Goal: Task Accomplishment & Management: Use online tool/utility

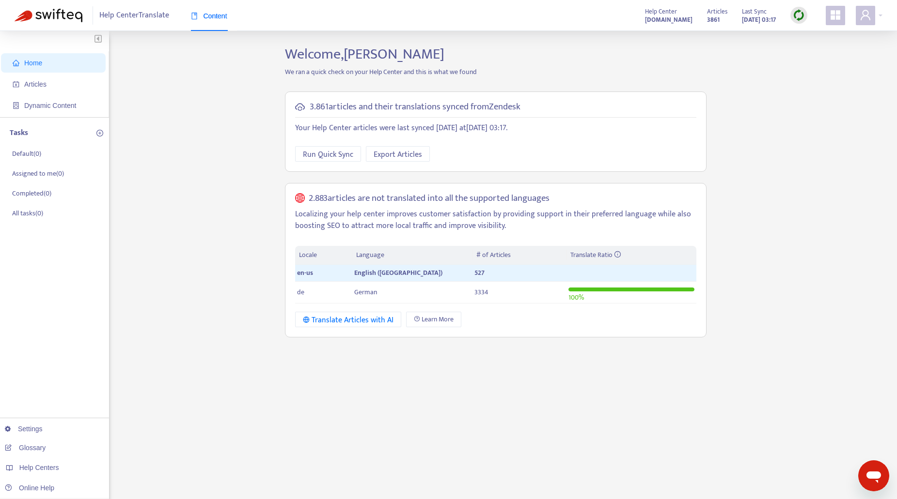
click at [797, 13] on img at bounding box center [798, 15] width 12 height 12
click at [334, 156] on span "Run Quick Sync" at bounding box center [328, 155] width 50 height 12
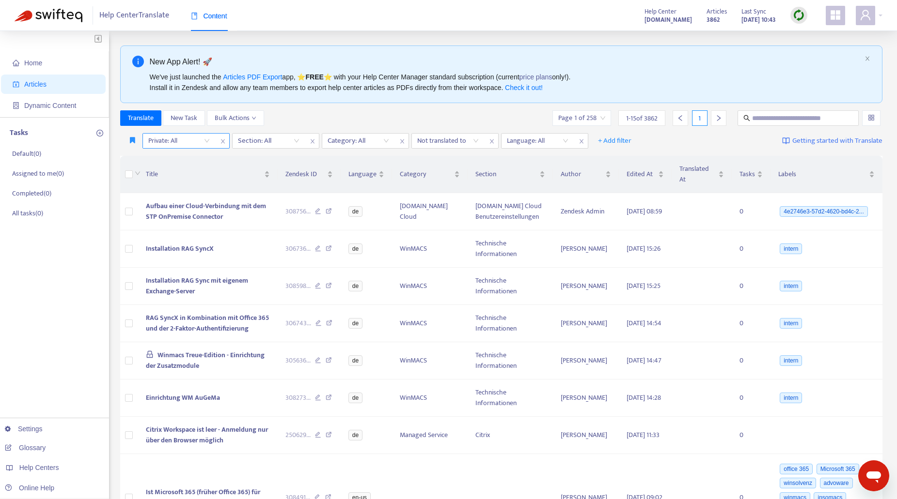
click at [206, 138] on input "search" at bounding box center [179, 141] width 62 height 15
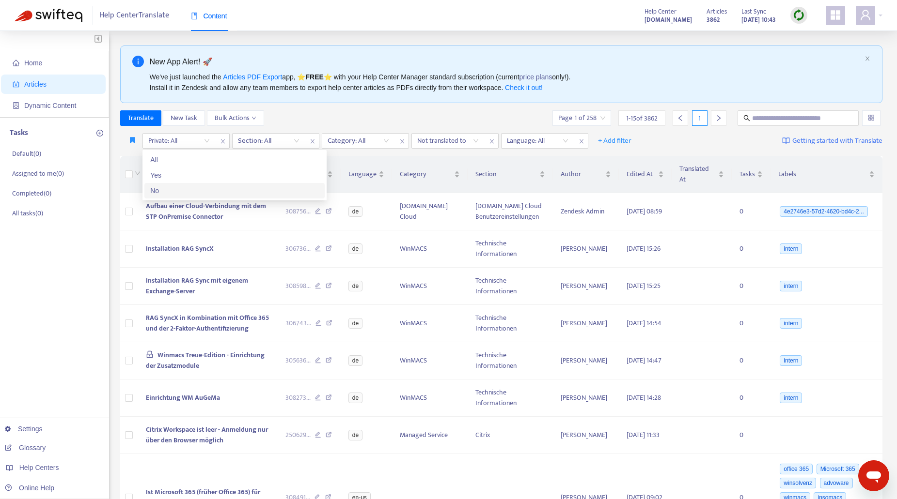
click at [166, 189] on div "No" at bounding box center [234, 191] width 169 height 11
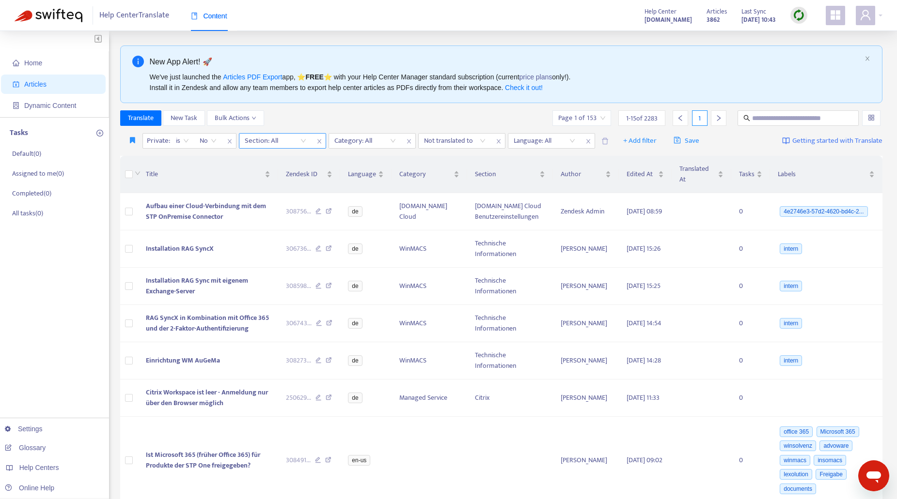
click at [305, 141] on div "Section: All" at bounding box center [275, 141] width 72 height 15
type input "********"
click at [264, 162] on div "beA Desk" at bounding box center [331, 160] width 169 height 11
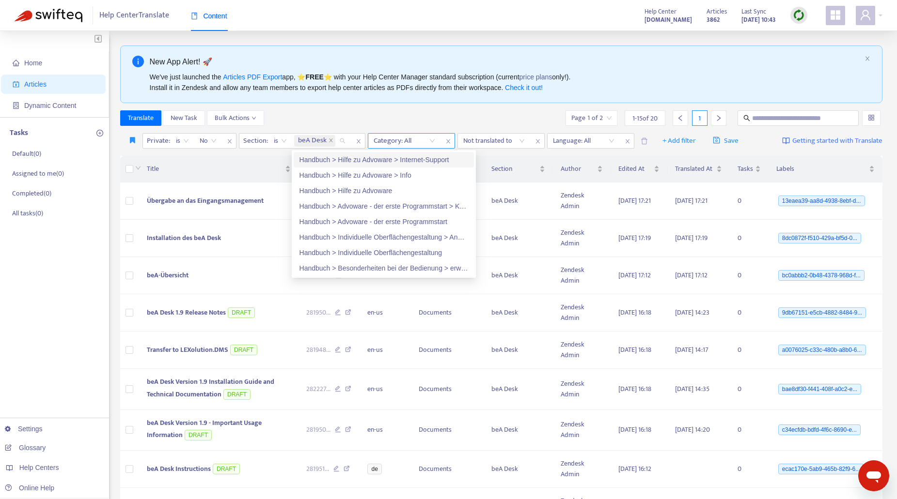
click at [432, 140] on div "Category: All" at bounding box center [404, 141] width 72 height 15
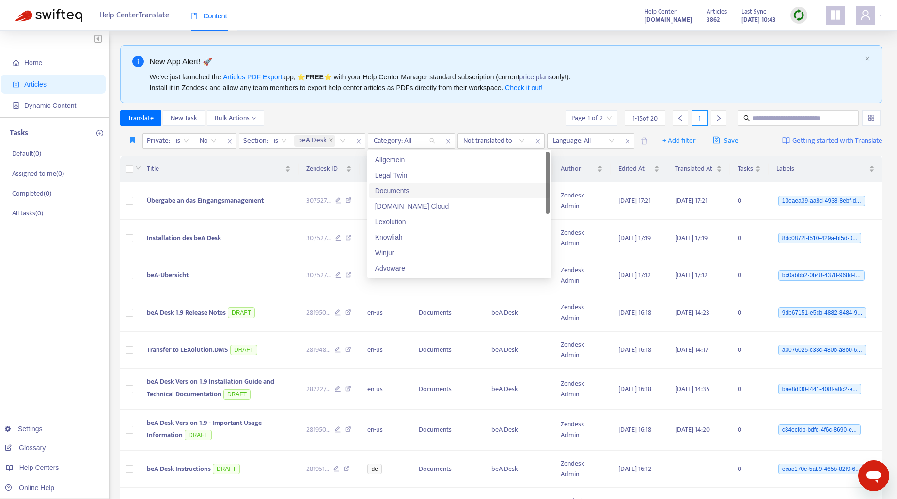
click at [393, 190] on div "Documents" at bounding box center [459, 191] width 169 height 11
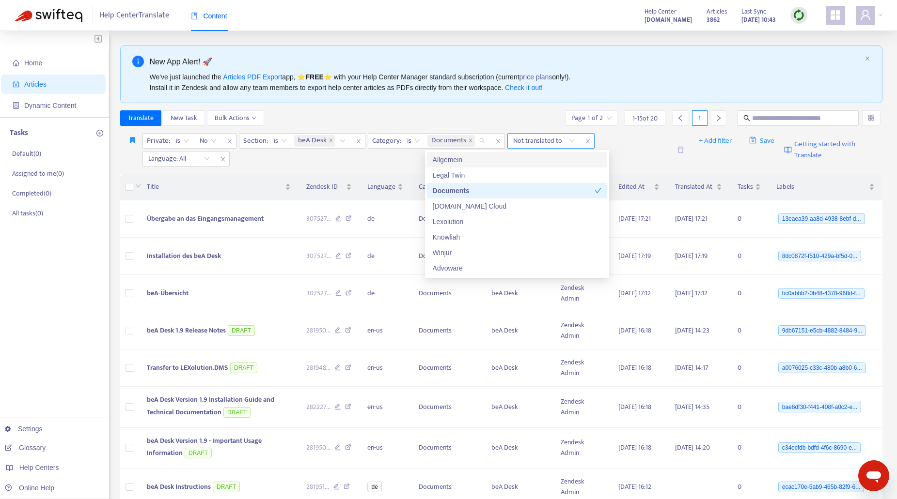
click at [569, 141] on div "Not translated to" at bounding box center [544, 141] width 72 height 15
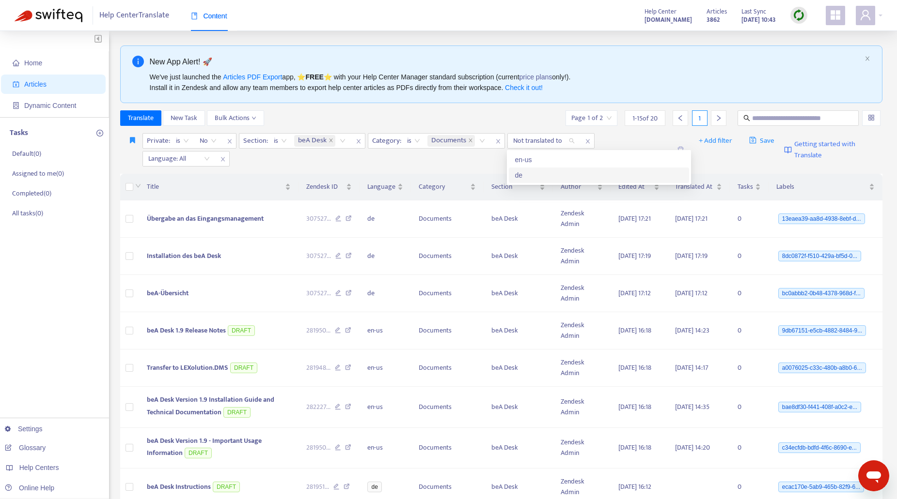
click at [526, 176] on div "de" at bounding box center [598, 175] width 169 height 11
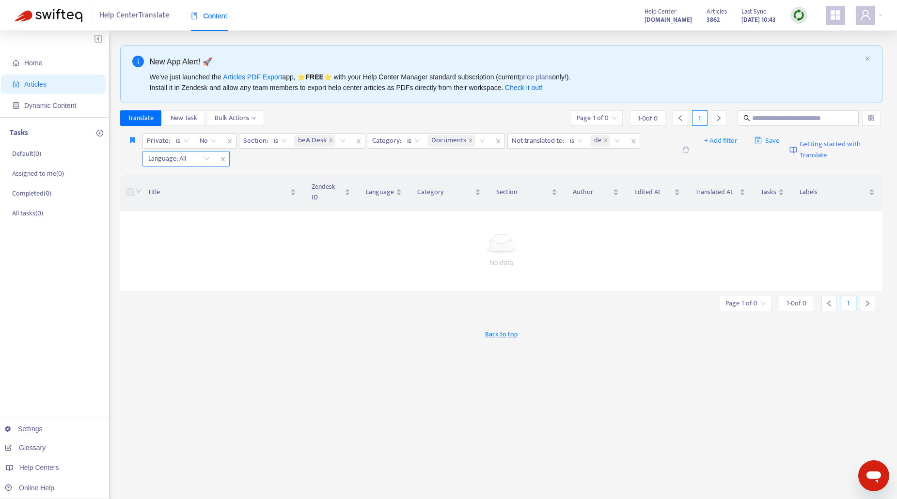
click at [222, 158] on icon "close" at bounding box center [223, 159] width 6 height 6
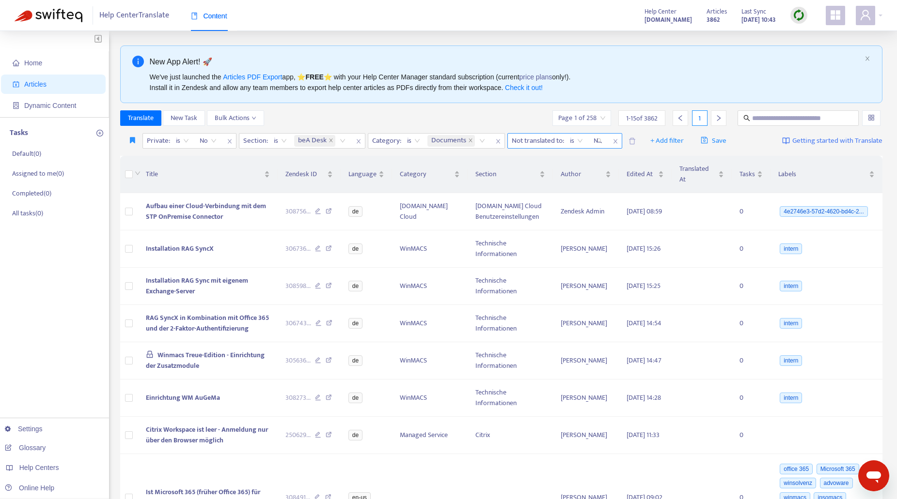
click at [596, 140] on input "search" at bounding box center [595, 141] width 2 height 12
click at [606, 174] on div "de" at bounding box center [681, 175] width 169 height 11
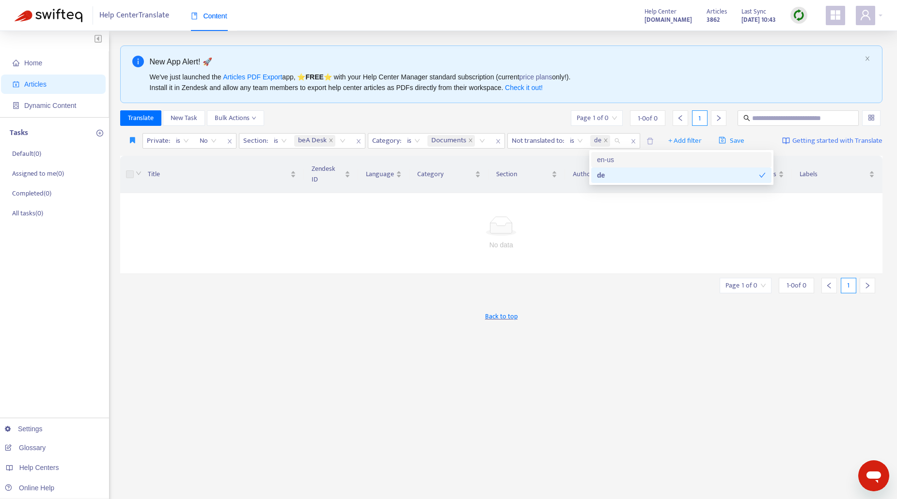
click at [801, 16] on img at bounding box center [798, 15] width 12 height 12
click at [822, 31] on link "Quick Sync" at bounding box center [818, 35] width 41 height 11
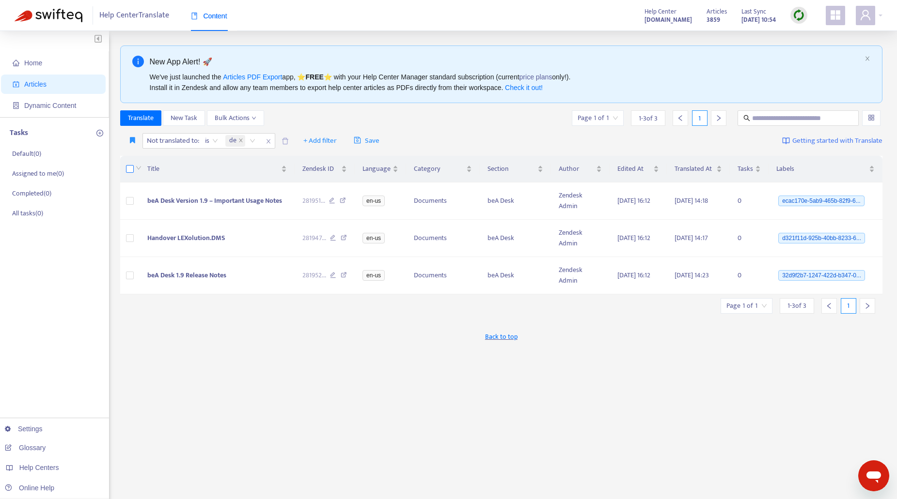
click at [129, 165] on label at bounding box center [130, 169] width 8 height 11
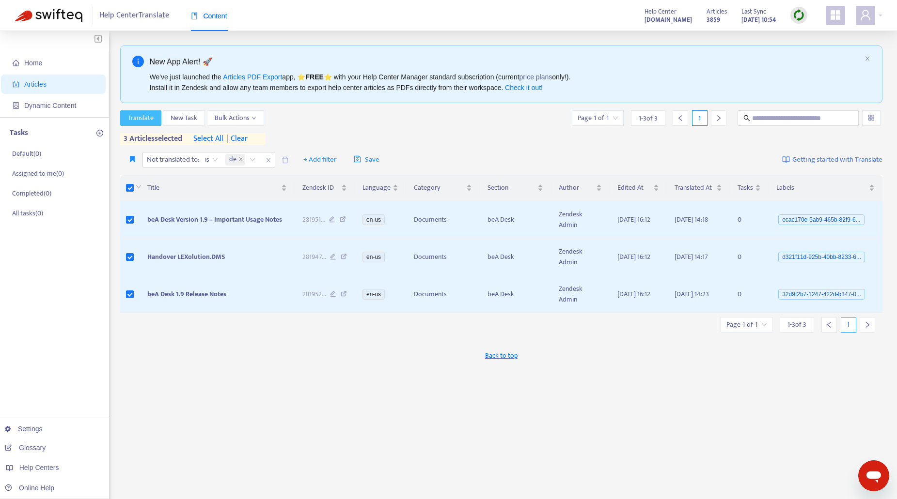
click at [127, 120] on button "Translate" at bounding box center [140, 118] width 41 height 16
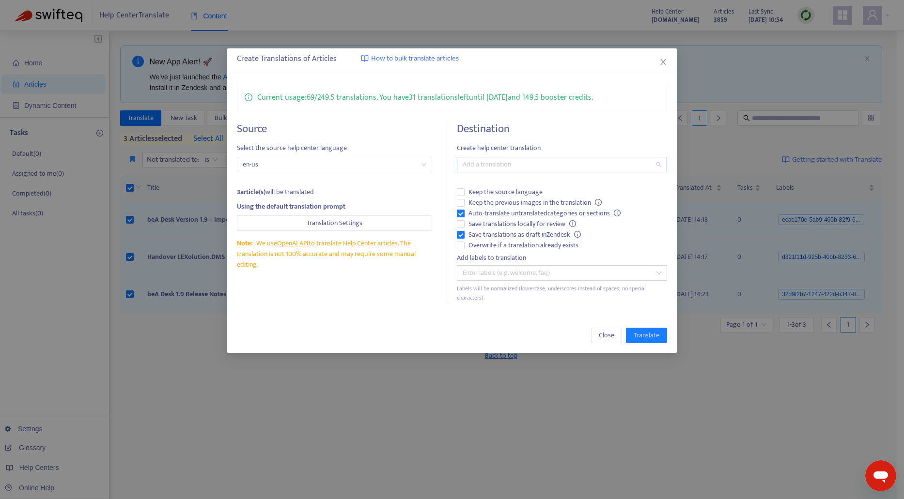
click at [557, 167] on div at bounding box center [557, 165] width 196 height 12
click at [487, 199] on div "German ( de )" at bounding box center [562, 199] width 195 height 11
click at [644, 333] on span "Translate" at bounding box center [647, 335] width 26 height 11
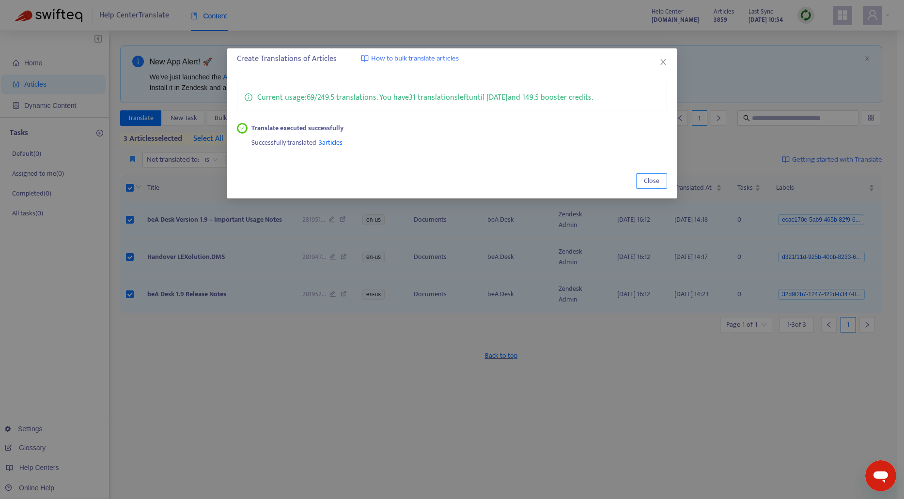
click at [646, 180] on span "Close" at bounding box center [652, 181] width 16 height 11
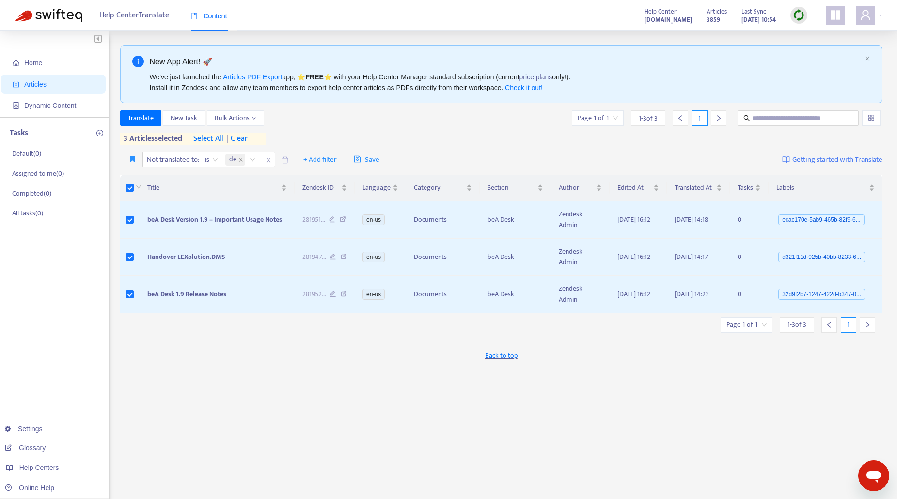
click at [800, 16] on img at bounding box center [798, 15] width 12 height 12
click at [800, 35] on link "Quick Sync" at bounding box center [818, 35] width 41 height 11
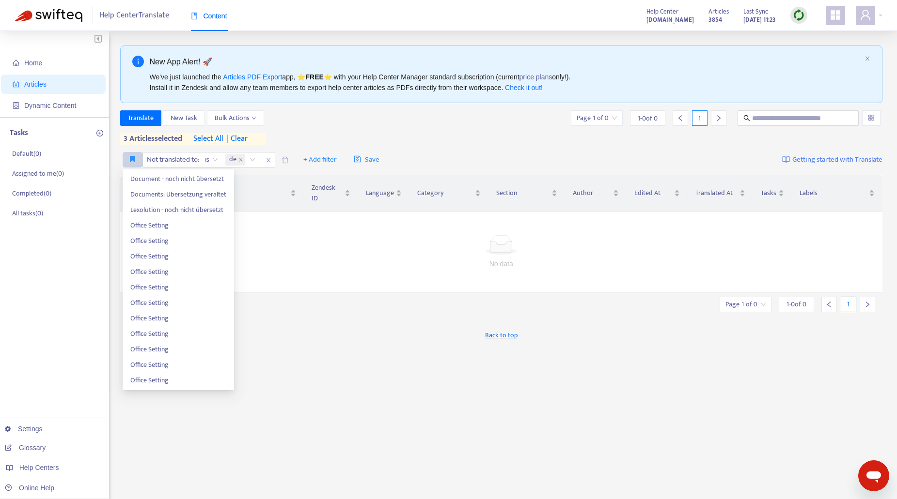
click at [132, 157] on icon "button" at bounding box center [132, 158] width 5 height 7
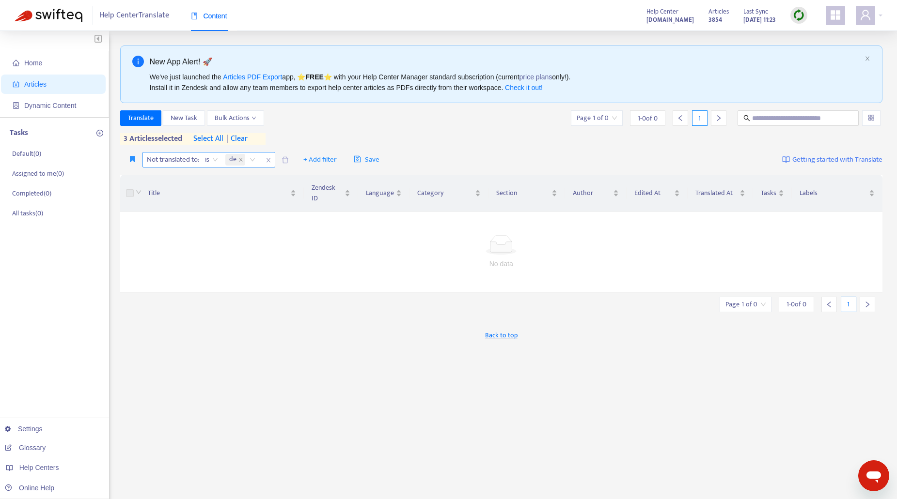
click at [250, 160] on div "de" at bounding box center [241, 160] width 37 height 15
click at [241, 178] on div "en-us" at bounding box center [317, 178] width 169 height 11
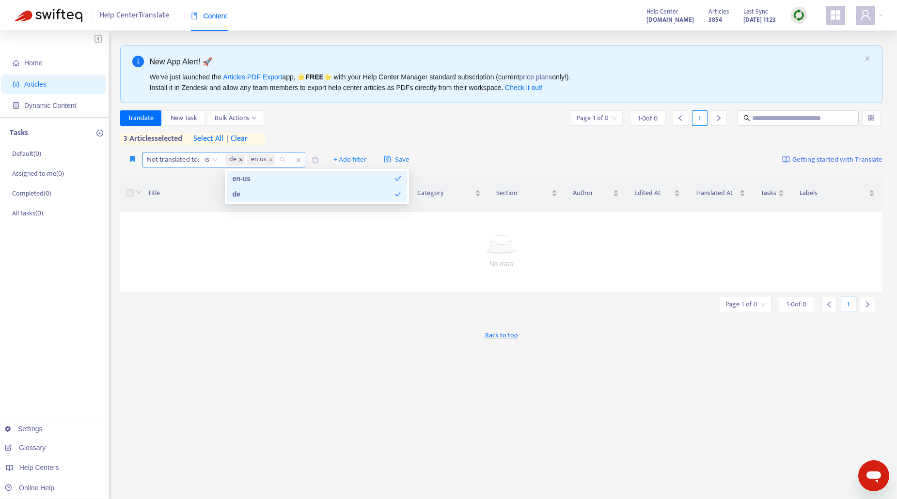
click at [243, 161] on icon "close" at bounding box center [240, 159] width 5 height 5
click at [246, 262] on div "No data" at bounding box center [501, 264] width 739 height 11
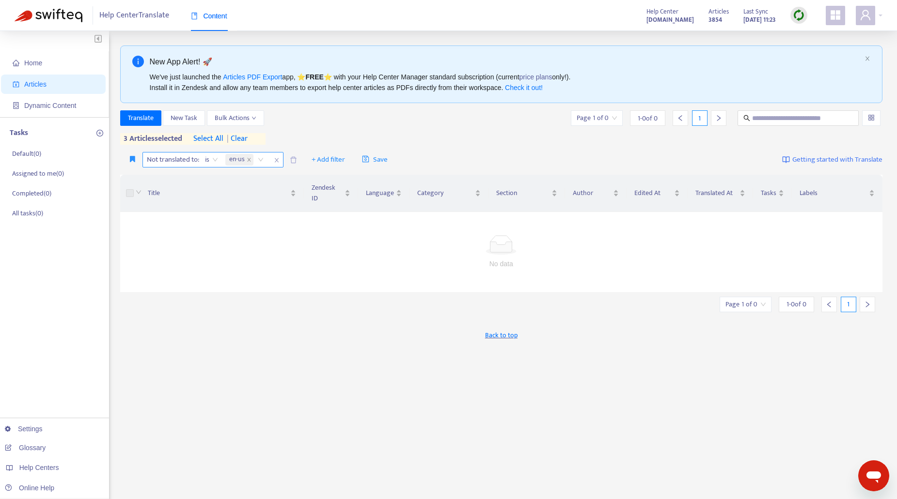
click at [260, 160] on div "en-us" at bounding box center [246, 160] width 46 height 15
click at [238, 193] on div "de" at bounding box center [317, 194] width 169 height 11
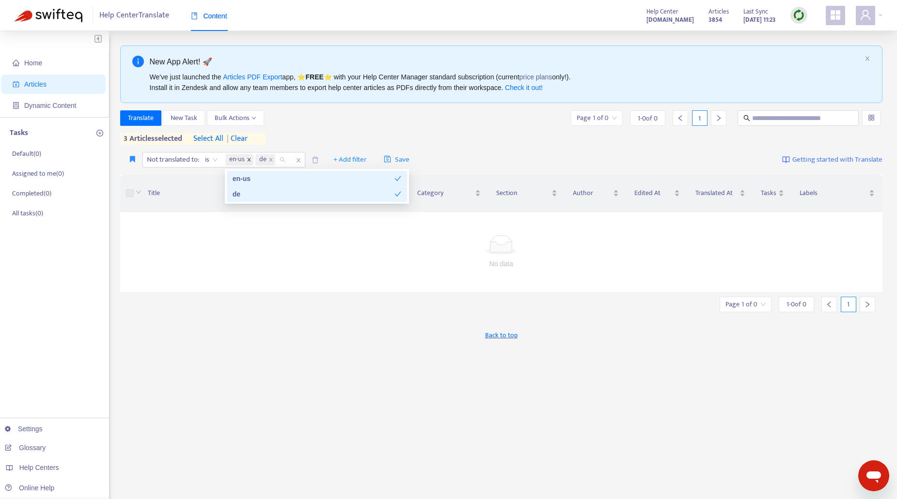
click at [249, 161] on icon "close" at bounding box center [248, 159] width 3 height 3
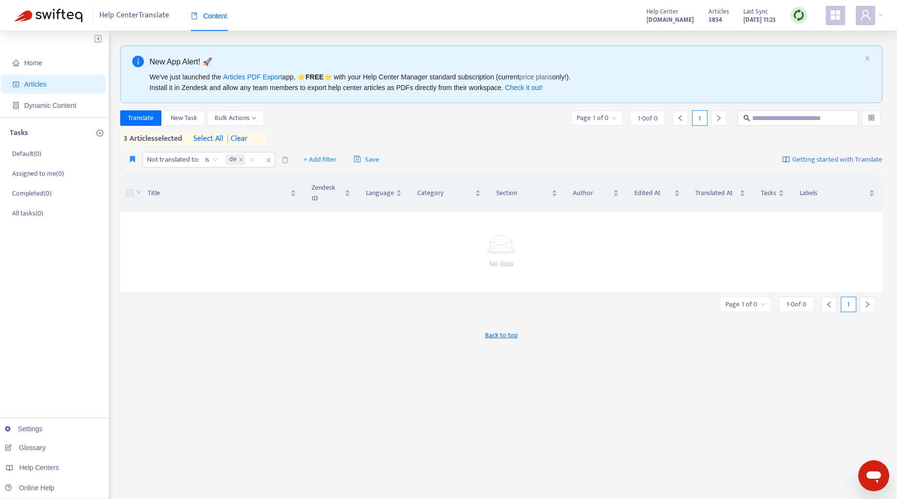
click at [183, 284] on td "No data" at bounding box center [501, 252] width 762 height 81
click at [128, 161] on button "button" at bounding box center [133, 160] width 20 height 16
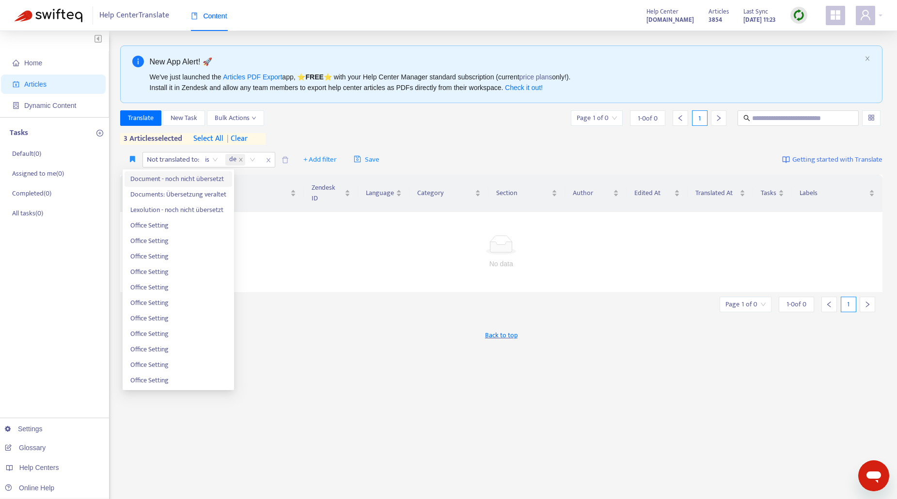
click at [145, 176] on span "Document - noch nicht übersetzt" at bounding box center [178, 179] width 96 height 11
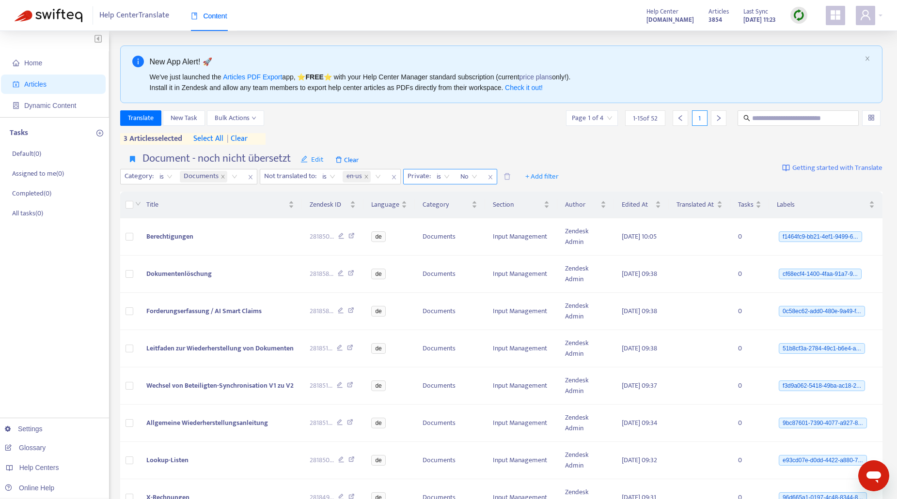
click at [367, 179] on span at bounding box center [366, 177] width 5 height 12
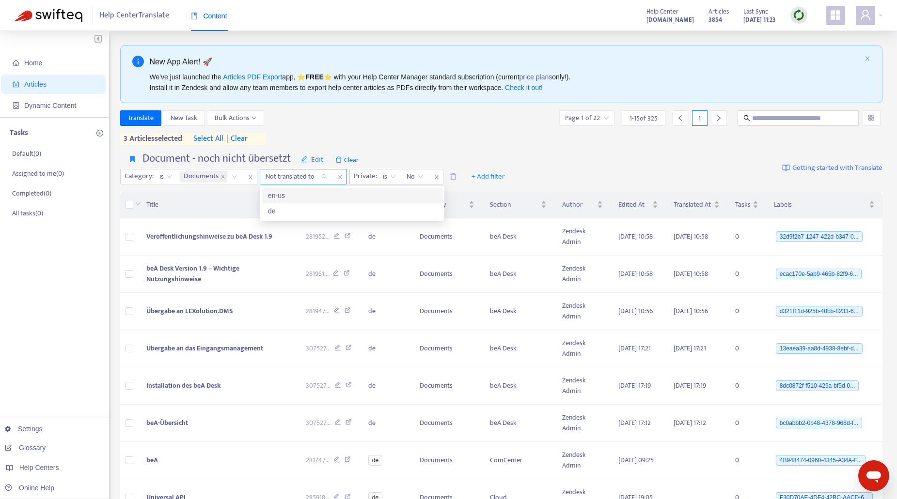
click at [321, 176] on div "Not translated to" at bounding box center [296, 177] width 72 height 15
click at [283, 208] on div "de" at bounding box center [352, 211] width 169 height 11
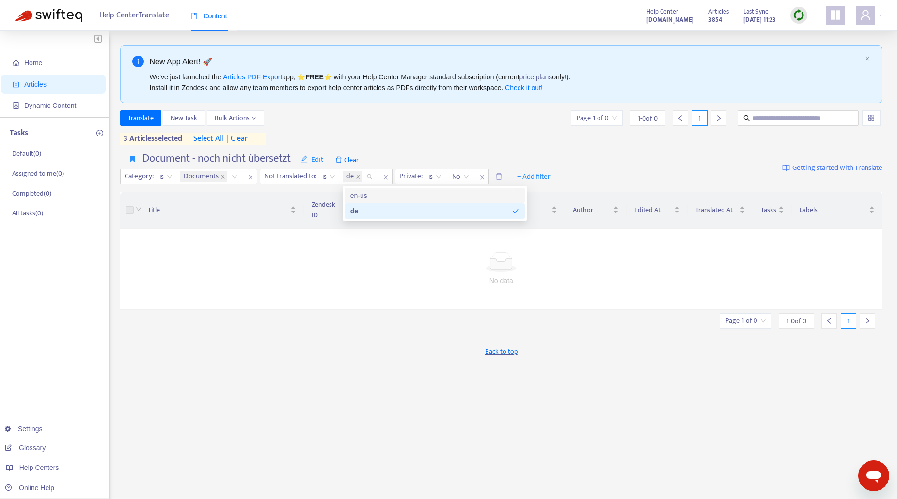
click at [480, 155] on div "Document - noch nicht übersetzt Edit Clear Category : is Documents Not translat…" at bounding box center [339, 168] width 438 height 32
click at [366, 177] on input "search" at bounding box center [365, 177] width 2 height 12
drag, startPoint x: 358, startPoint y: 192, endPoint x: 358, endPoint y: 185, distance: 7.3
click at [358, 192] on div "en-us" at bounding box center [434, 195] width 169 height 11
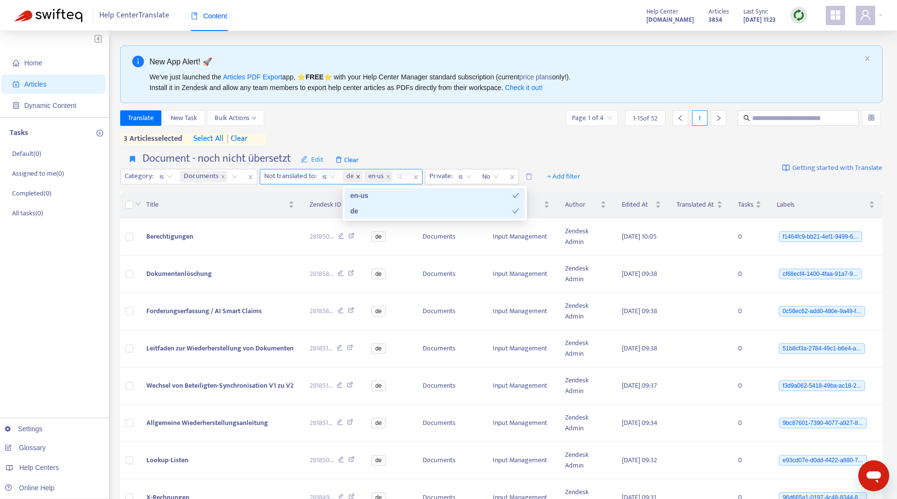
click at [359, 176] on icon "close" at bounding box center [358, 176] width 5 height 5
click at [542, 179] on span "+ Add filter" at bounding box center [541, 177] width 33 height 12
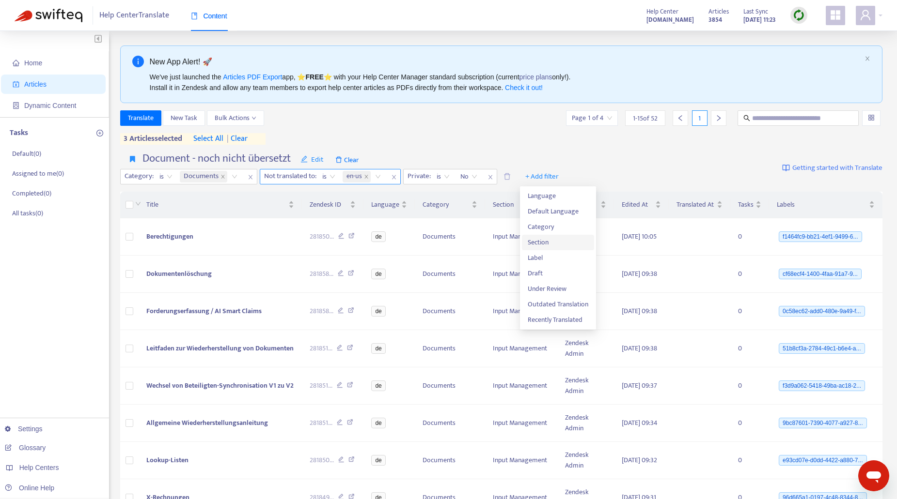
click at [542, 244] on span "Section" at bounding box center [557, 242] width 61 height 11
click at [566, 175] on div "Section: All" at bounding box center [536, 177] width 72 height 15
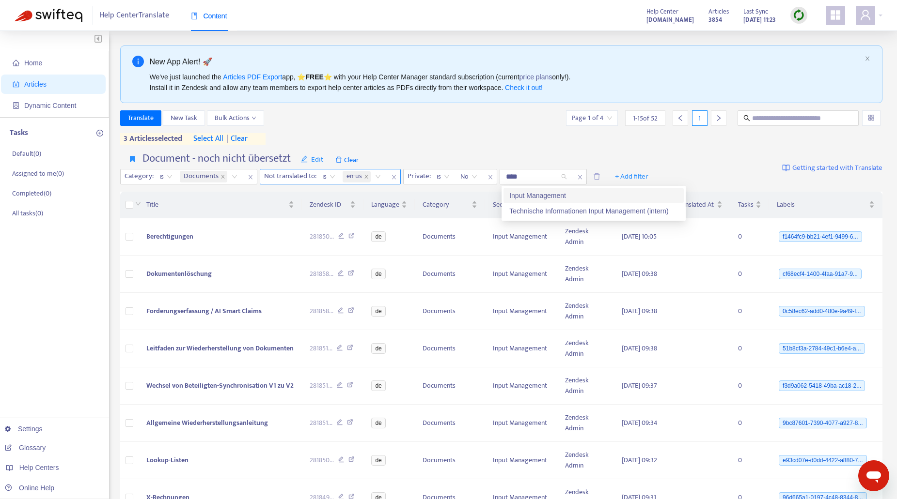
type input "*****"
click at [518, 195] on div "Input Management" at bounding box center [593, 195] width 169 height 11
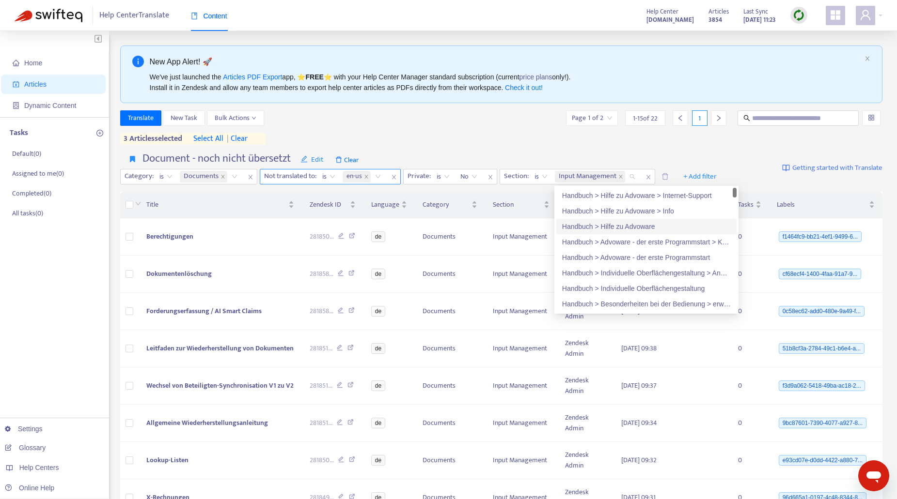
click at [514, 150] on div "Document - noch nicht übersetzt Edit Clear Category : is Documents Not translat…" at bounding box center [501, 169] width 762 height 40
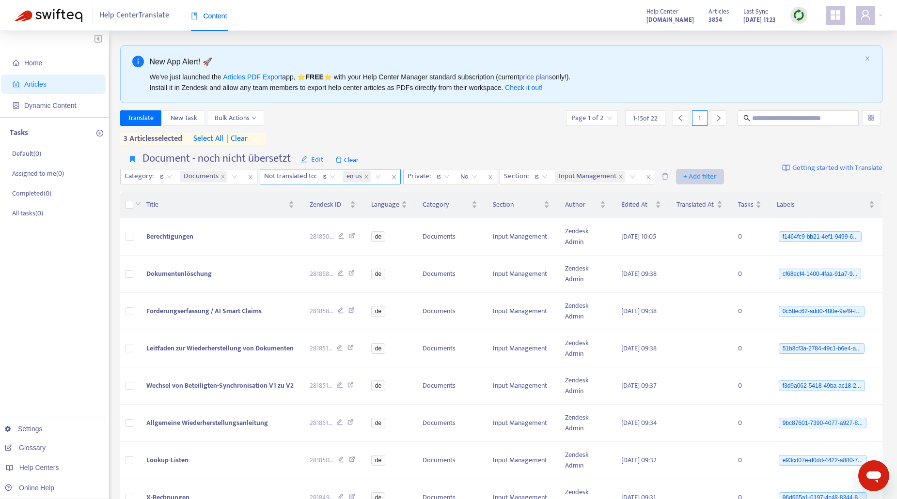
click at [698, 176] on span "+ Add filter" at bounding box center [699, 177] width 33 height 12
click at [702, 258] on span "Draft" at bounding box center [716, 258] width 61 height 11
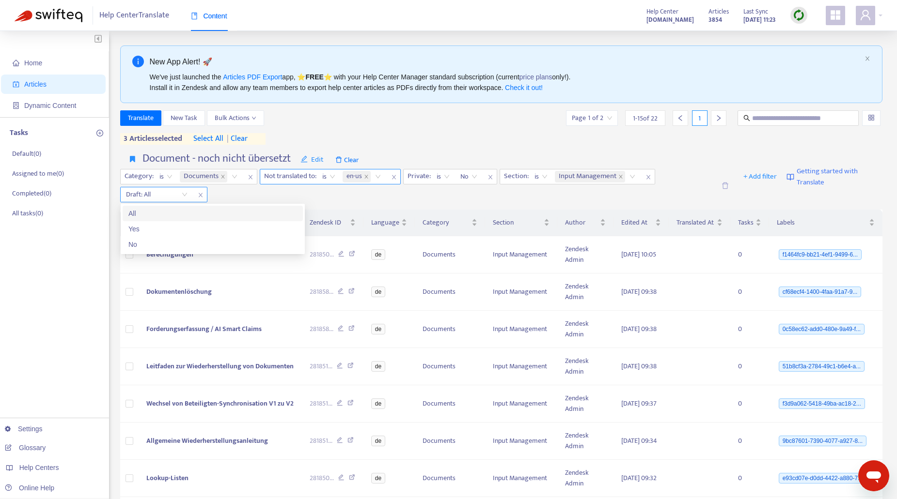
click at [186, 194] on input "search" at bounding box center [157, 194] width 62 height 15
click at [133, 243] on div "No" at bounding box center [212, 244] width 169 height 11
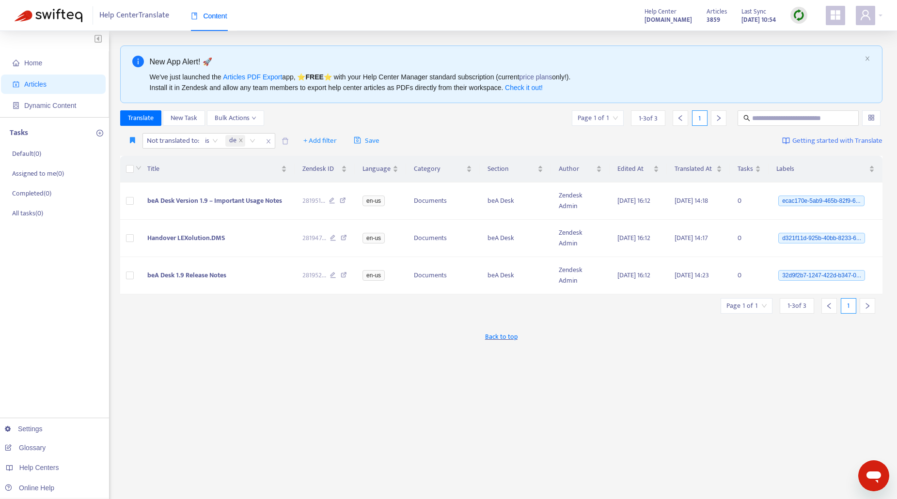
click at [793, 16] on img at bounding box center [798, 15] width 12 height 12
click at [813, 33] on link "Quick Sync" at bounding box center [818, 35] width 41 height 11
